Goal: Transaction & Acquisition: Purchase product/service

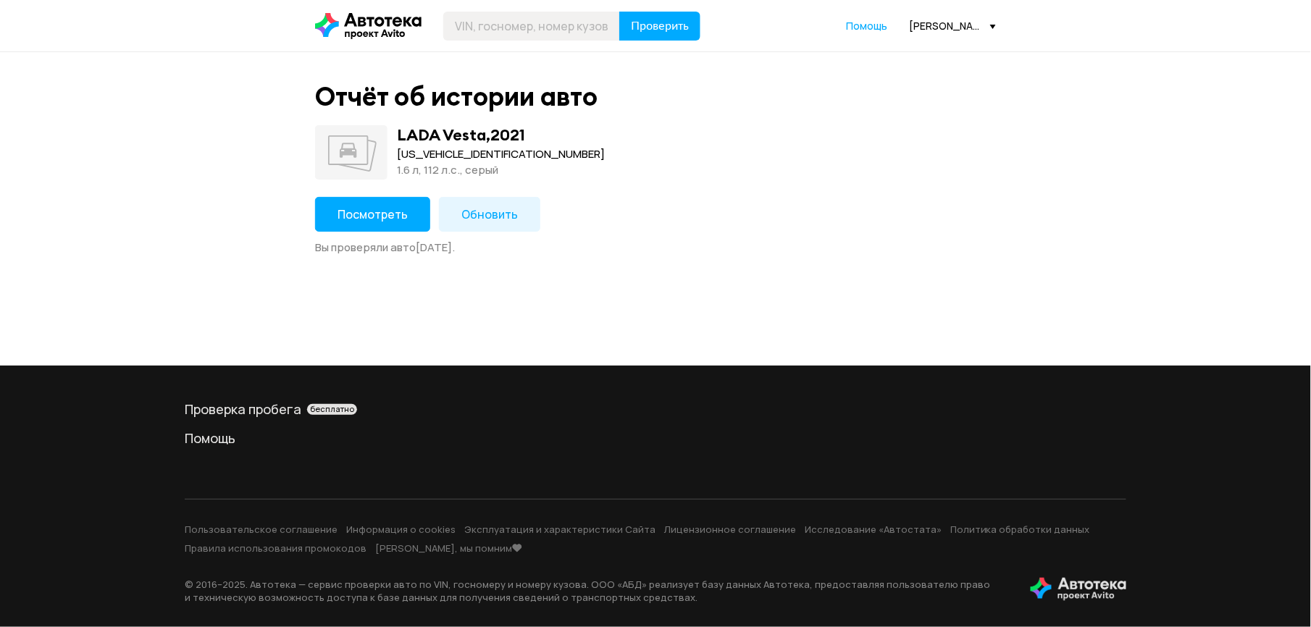
click at [400, 30] on icon at bounding box center [368, 26] width 106 height 26
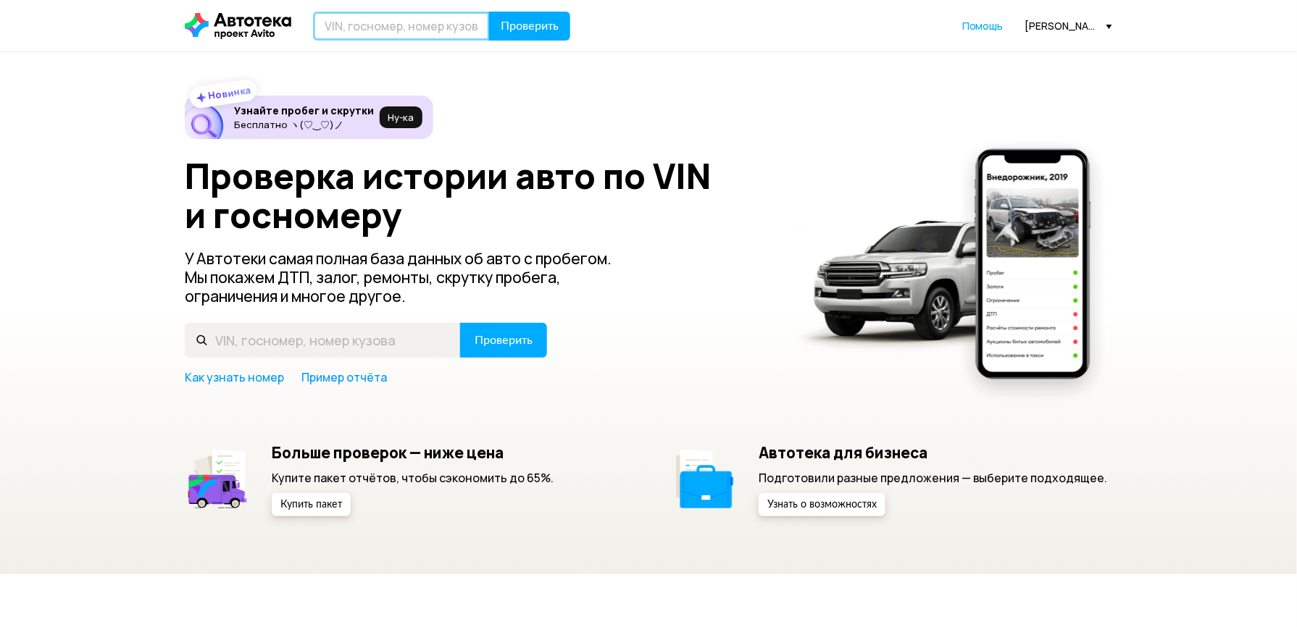
click at [456, 33] on input "text" at bounding box center [401, 26] width 177 height 29
type input "А443НО51"
click at [511, 25] on span "Проверить" at bounding box center [530, 26] width 58 height 12
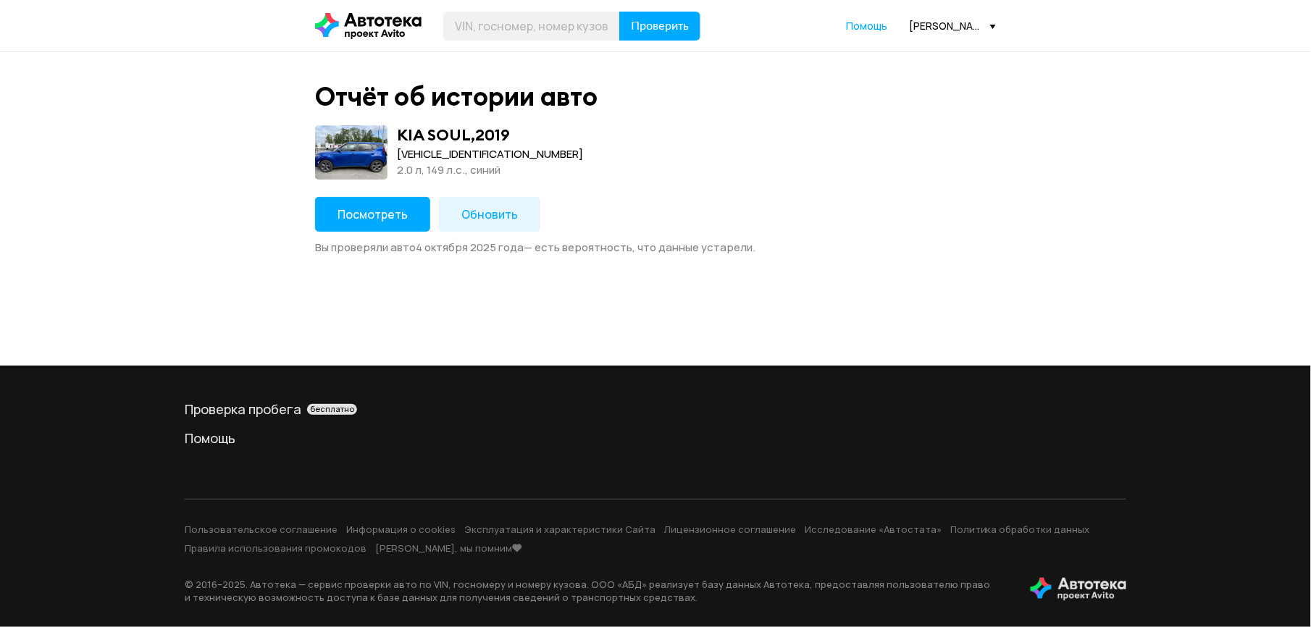
click at [385, 223] on button "Посмотреть" at bounding box center [372, 214] width 115 height 35
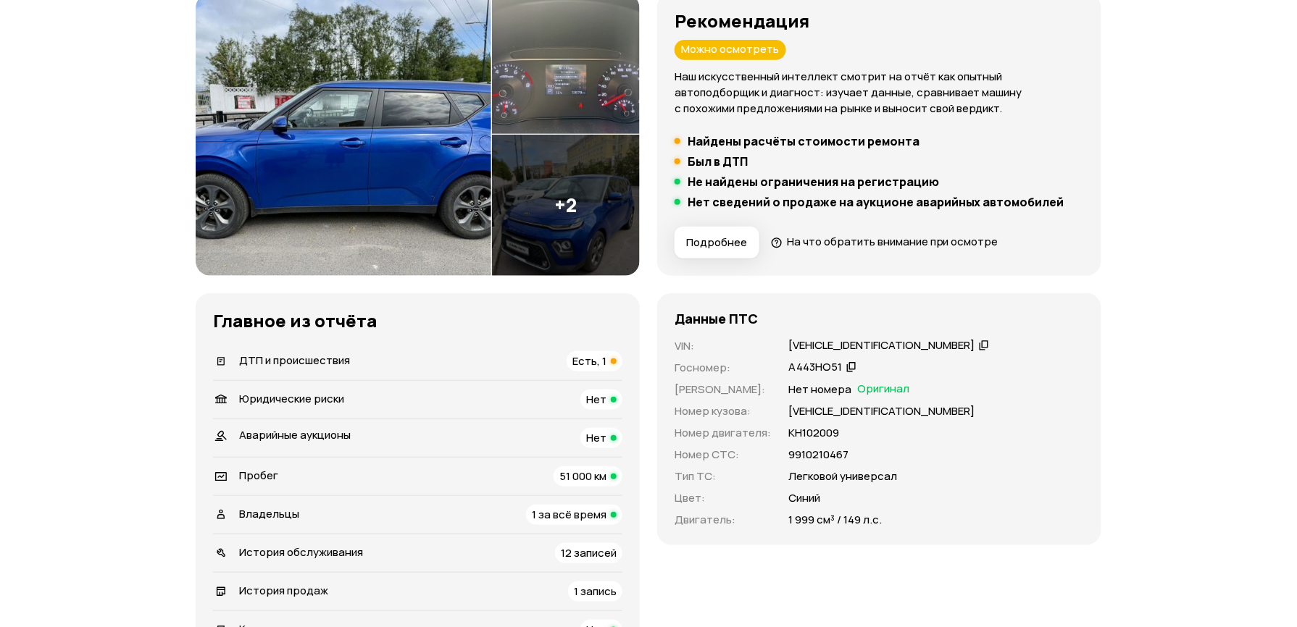
scroll to position [193, 0]
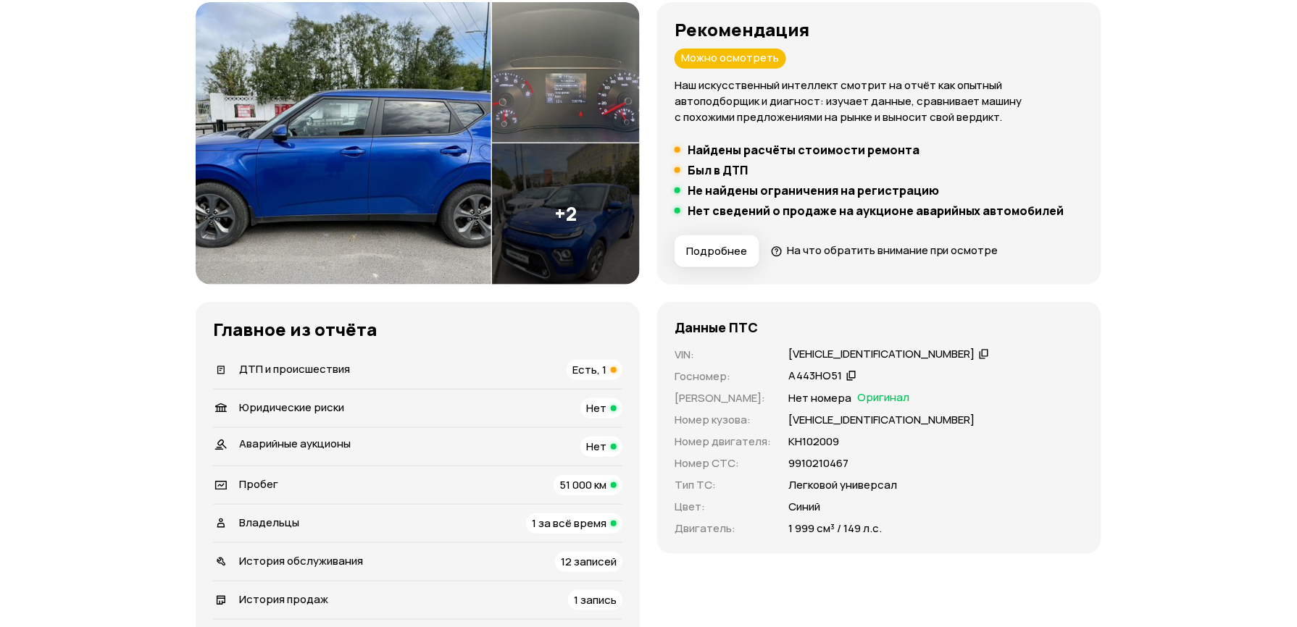
click at [898, 352] on div "[VEHICLE_IDENTIFICATION_NUMBER]" at bounding box center [888, 354] width 205 height 15
click at [848, 377] on icon at bounding box center [851, 375] width 10 height 14
